Goal: Task Accomplishment & Management: Manage account settings

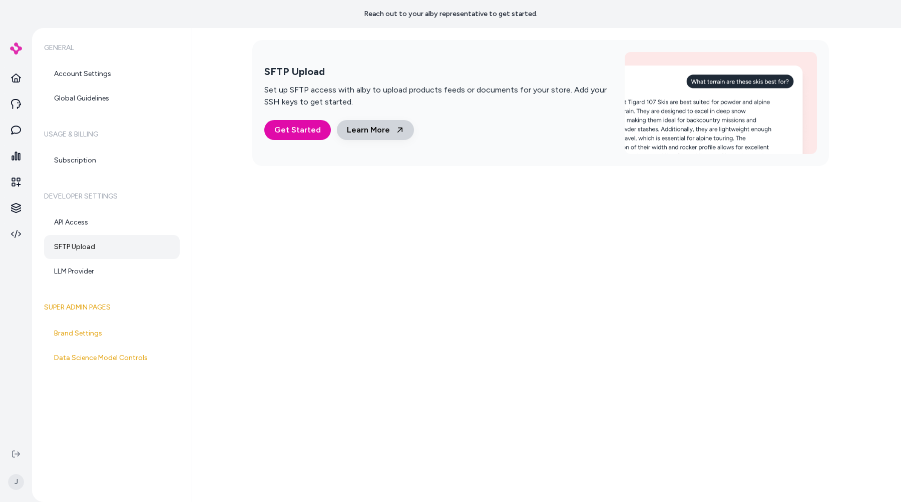
click at [386, 127] on link "Learn More" at bounding box center [375, 130] width 77 height 20
click at [352, 133] on link "Learn More" at bounding box center [375, 130] width 77 height 20
click at [375, 131] on link "Learn More" at bounding box center [375, 130] width 77 height 20
click at [394, 123] on link "Learn More" at bounding box center [375, 130] width 77 height 20
click at [380, 317] on div "SFTP Upload Set up SFTP access with alby to upload products feeds or documents …" at bounding box center [546, 265] width 709 height 474
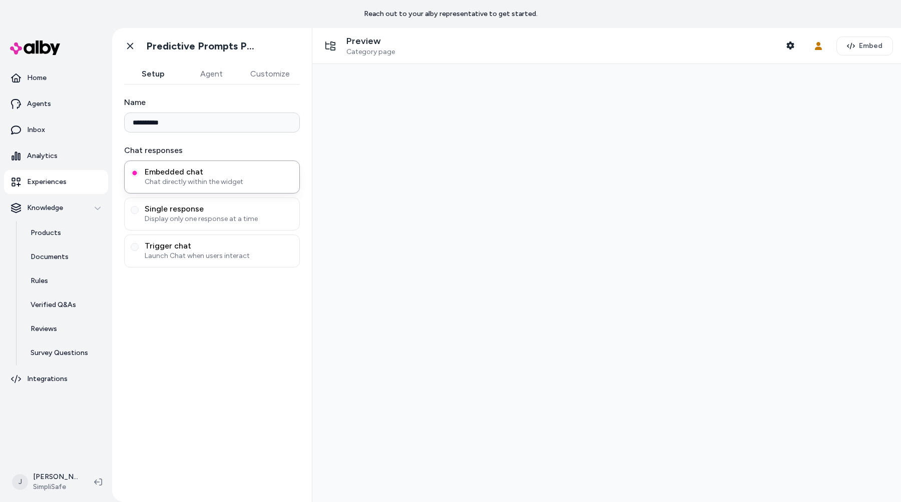
type input "**********"
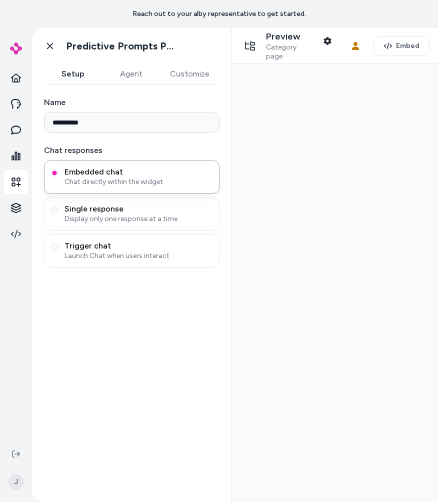
type input "**********"
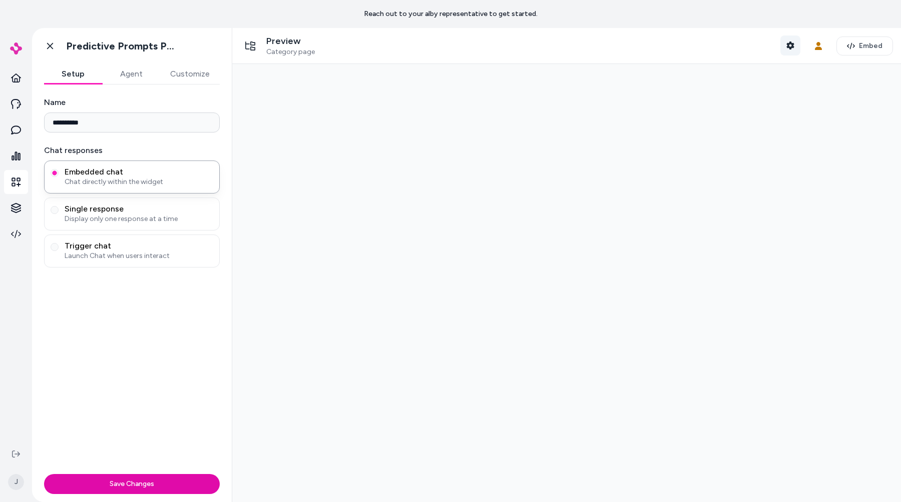
click at [788, 48] on icon "button" at bounding box center [790, 46] width 8 height 8
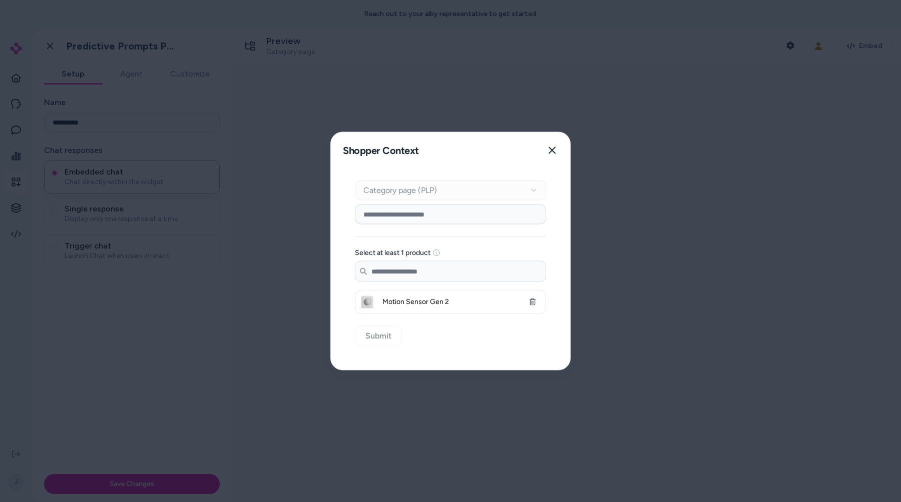
click at [737, 41] on div at bounding box center [450, 251] width 901 height 502
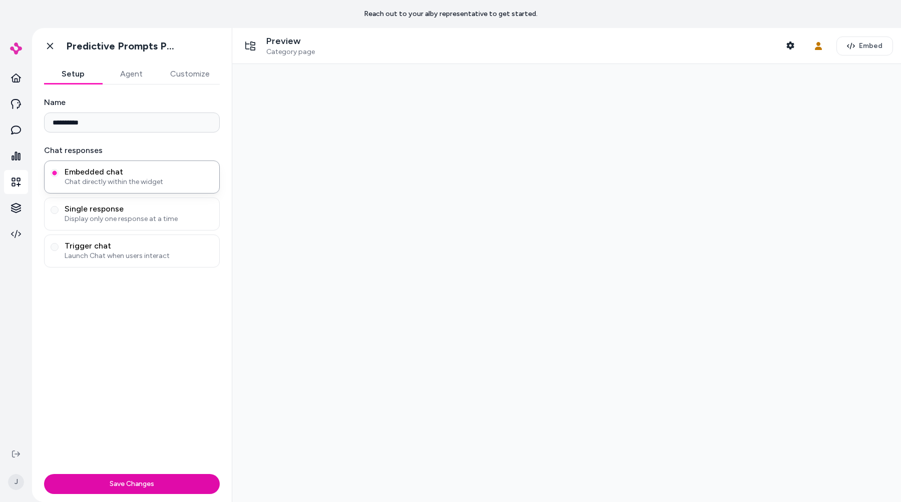
click at [191, 72] on button "Customize" at bounding box center [190, 74] width 60 height 20
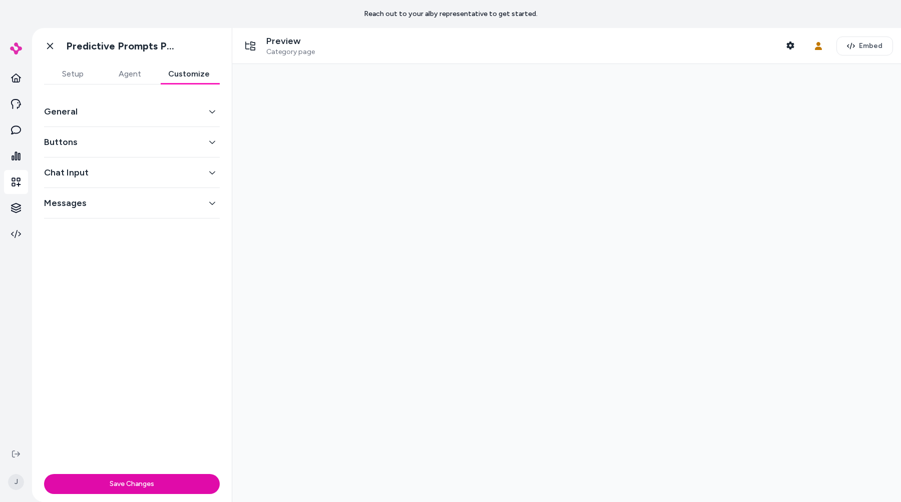
click at [171, 117] on button "General" at bounding box center [132, 112] width 176 height 14
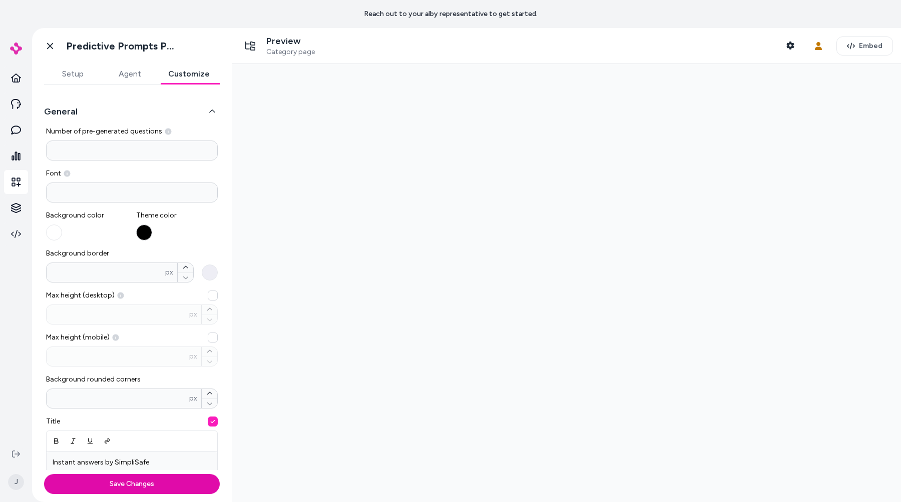
click at [173, 110] on button "General" at bounding box center [132, 112] width 176 height 14
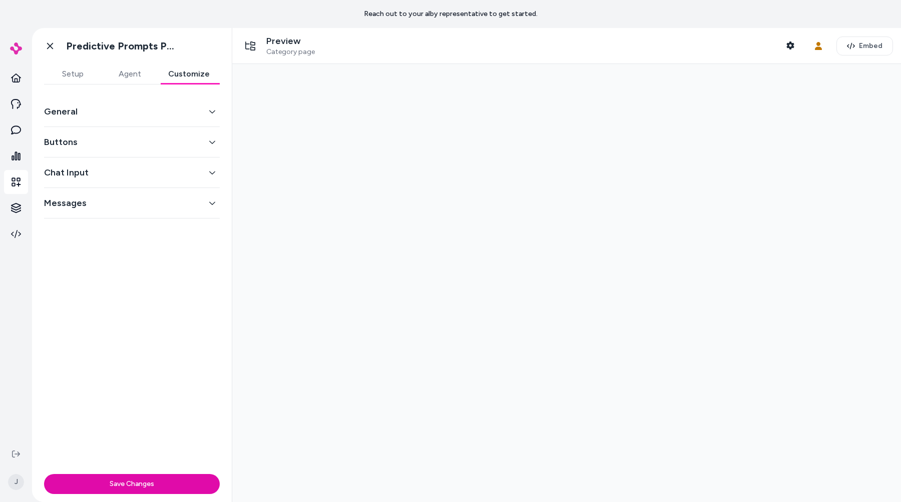
click at [145, 268] on div "General Buttons Chat Input Messages" at bounding box center [132, 278] width 200 height 386
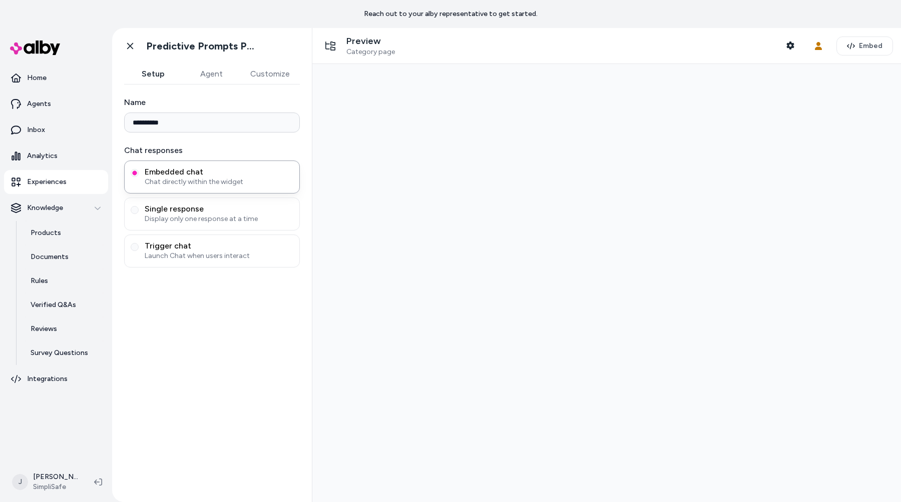
type input "**********"
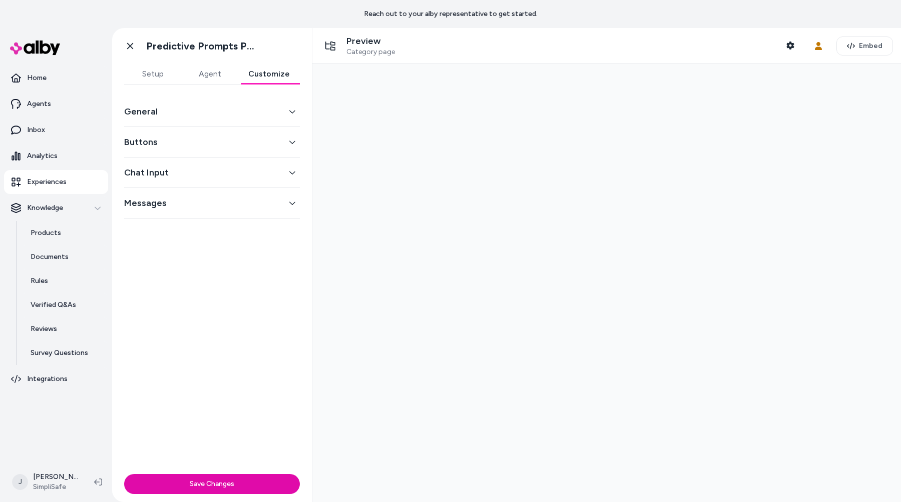
click at [278, 83] on button "Customize" at bounding box center [269, 74] width 62 height 20
click at [259, 124] on div "General" at bounding box center [212, 112] width 176 height 31
click at [259, 118] on button "General" at bounding box center [212, 112] width 176 height 14
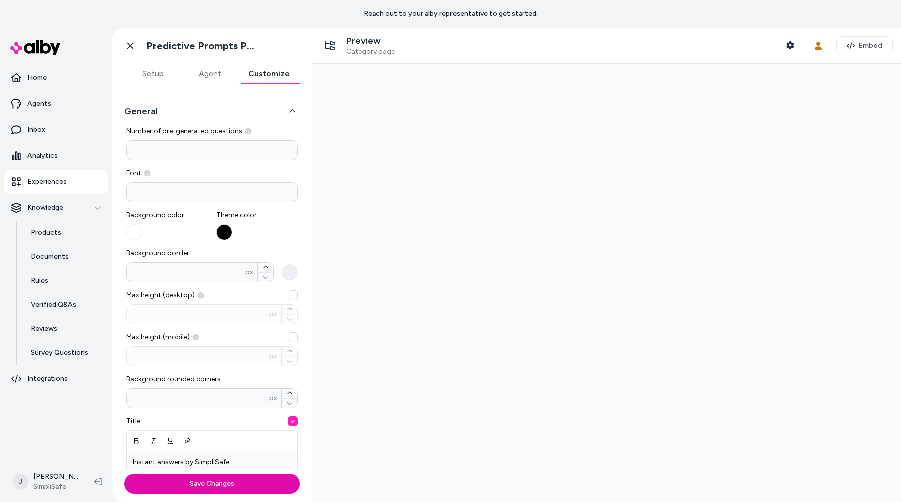
click at [259, 117] on button "General" at bounding box center [212, 112] width 176 height 14
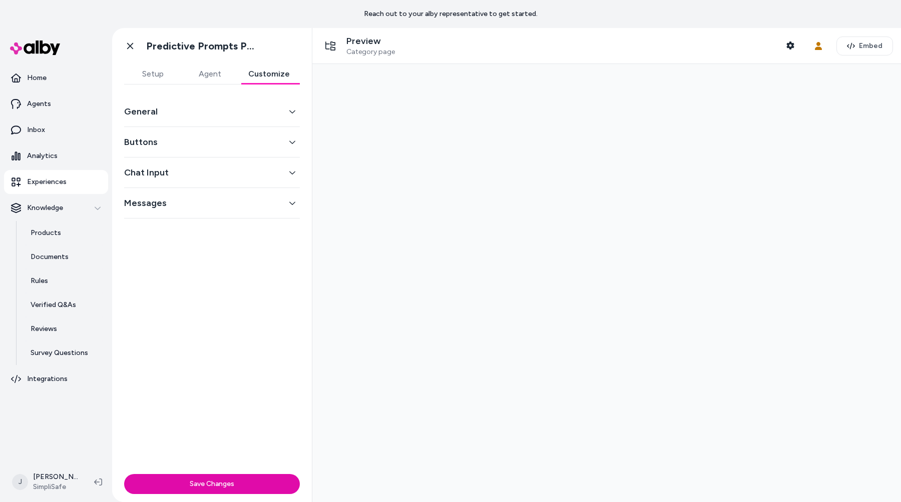
click at [259, 139] on button "Buttons" at bounding box center [212, 142] width 176 height 14
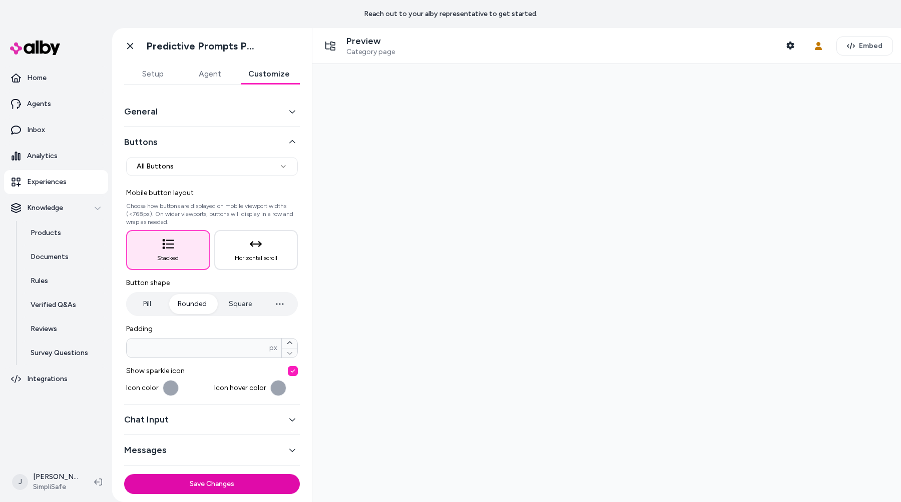
click at [418, 114] on div at bounding box center [606, 283] width 588 height 438
click at [122, 41] on link "Go back" at bounding box center [130, 46] width 20 height 20
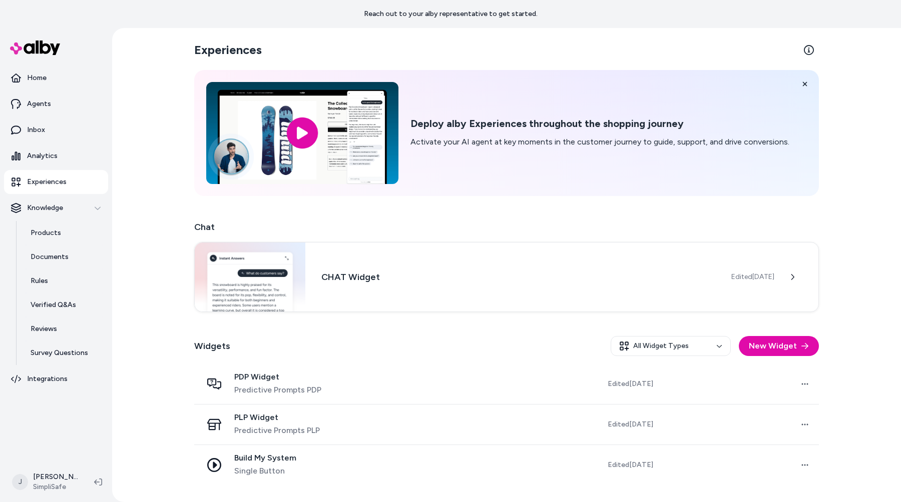
click at [159, 163] on div "Experiences Deploy alby Experiences throughout the shopping journey Activate yo…" at bounding box center [506, 265] width 789 height 474
click at [159, 173] on div "Experiences Deploy alby Experiences throughout the shopping journey Activate yo…" at bounding box center [506, 265] width 789 height 474
